Goal: Use online tool/utility: Use online tool/utility

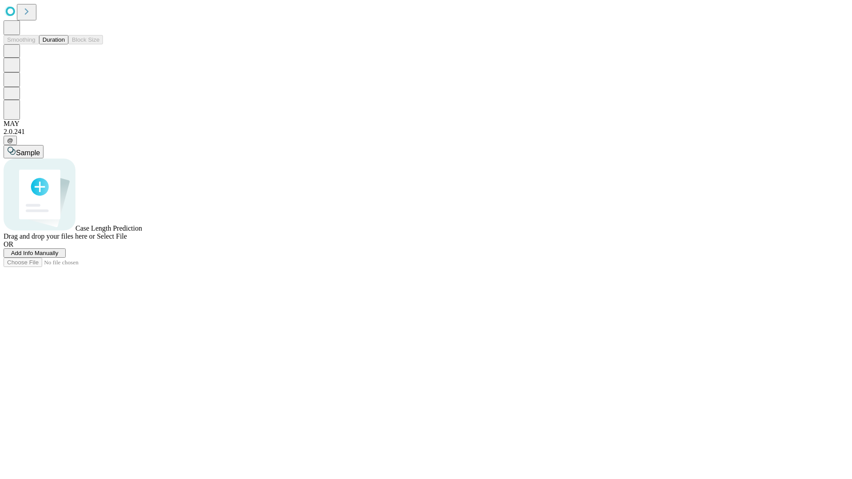
click at [65, 44] on button "Duration" at bounding box center [53, 39] width 29 height 9
click at [127, 240] on span "Select File" at bounding box center [112, 237] width 30 height 8
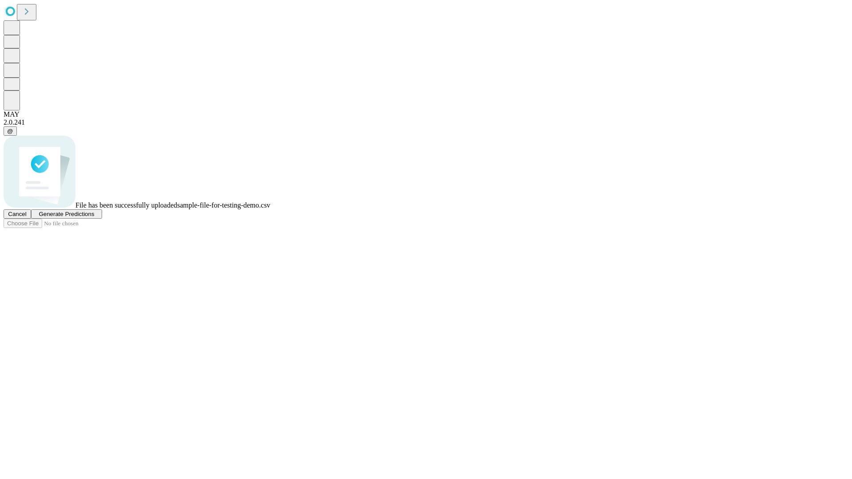
click at [94, 218] on span "Generate Predictions" at bounding box center [66, 214] width 55 height 7
